Goal: Task Accomplishment & Management: Complete application form

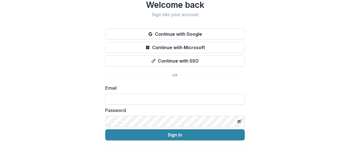
scroll to position [28, 0]
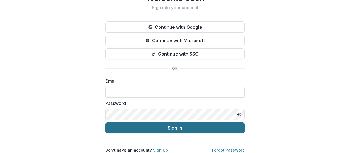
type input "**********"
click at [174, 126] on button "Sign In" at bounding box center [175, 127] width 140 height 11
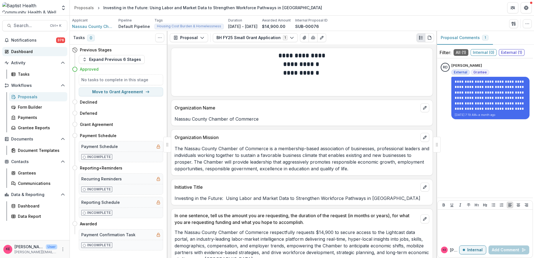
click at [33, 51] on div "Dashboard" at bounding box center [37, 52] width 52 height 6
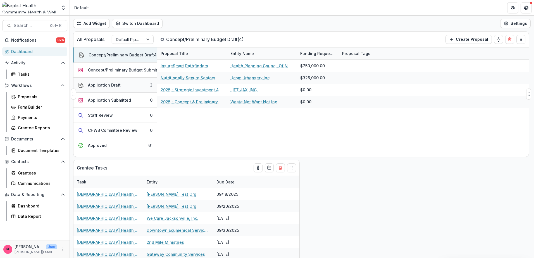
click at [100, 86] on div "Application Draft" at bounding box center [104, 85] width 33 height 6
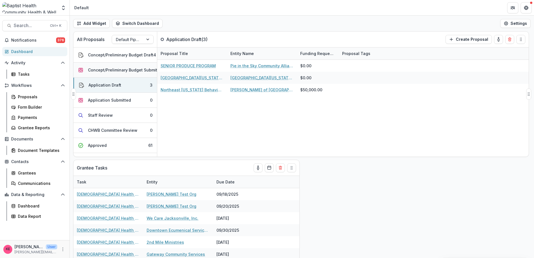
click at [104, 71] on div "Concept/Preliminary Budget Submitted" at bounding box center [126, 70] width 76 height 6
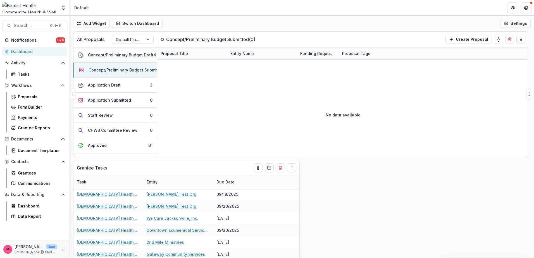
click at [104, 59] on button "Concept/Preliminary Budget Draft 4" at bounding box center [114, 54] width 83 height 15
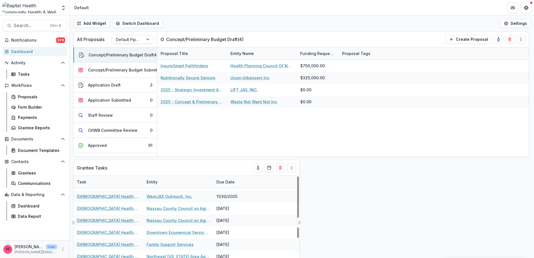
scroll to position [83, 0]
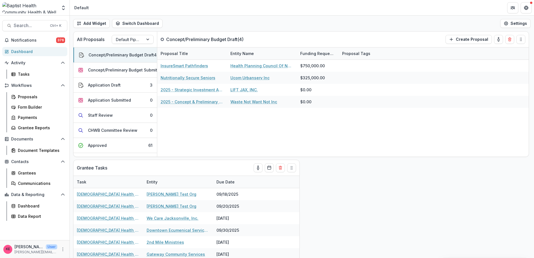
click at [33, 52] on div "Dashboard" at bounding box center [37, 52] width 52 height 6
click at [110, 72] on div "Concept/Preliminary Budget Submitted" at bounding box center [126, 70] width 76 height 6
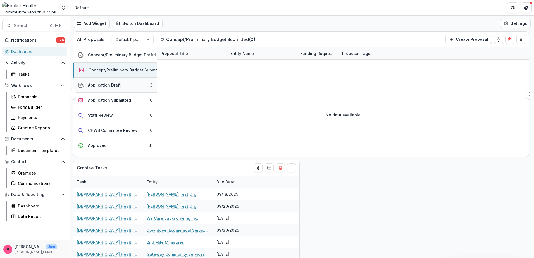
click at [110, 87] on div "Application Draft" at bounding box center [104, 85] width 33 height 6
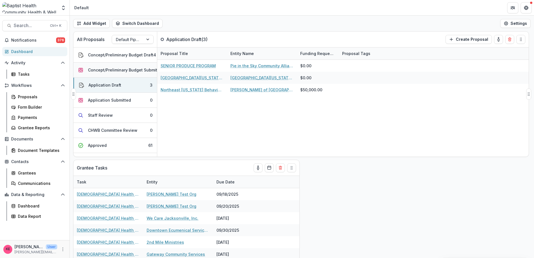
click at [113, 71] on div "Concept/Preliminary Budget Submitted" at bounding box center [126, 70] width 76 height 6
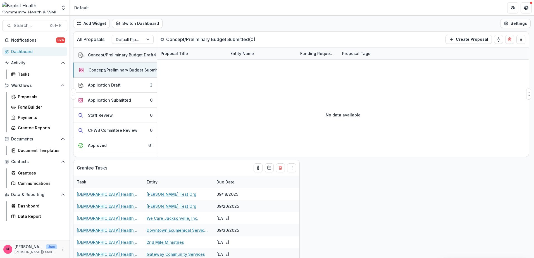
click at [116, 56] on div "Concept/Preliminary Budget Draft" at bounding box center [120, 55] width 65 height 6
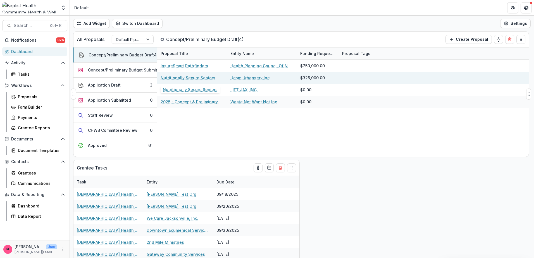
click at [173, 78] on link "Nutritionally Secure Seniors" at bounding box center [188, 78] width 55 height 6
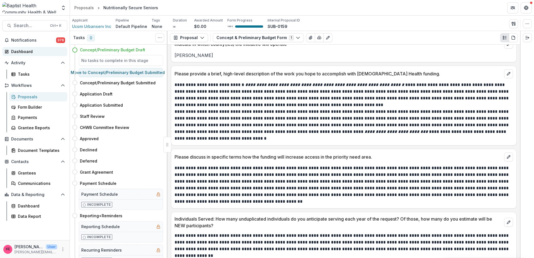
click at [33, 50] on div "Dashboard" at bounding box center [37, 52] width 52 height 6
